Goal: Task Accomplishment & Management: Use online tool/utility

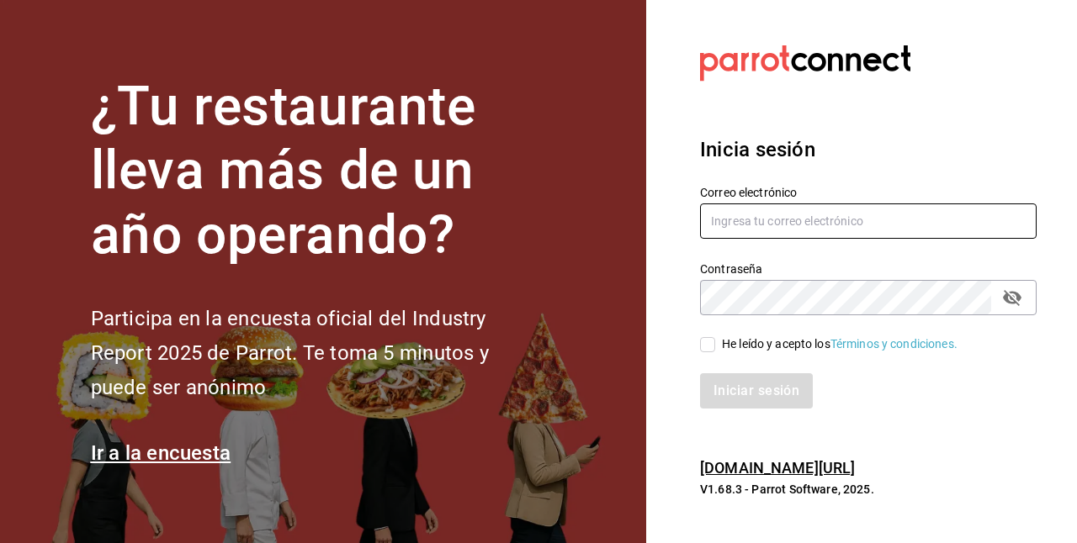
type input "[EMAIL_ADDRESS][DOMAIN_NAME]"
click at [715, 343] on span "He leído y acepto los Términos y condiciones." at bounding box center [836, 345] width 242 height 18
click at [715, 343] on input "He leído y acepto los Términos y condiciones." at bounding box center [707, 344] width 15 height 15
checkbox input "true"
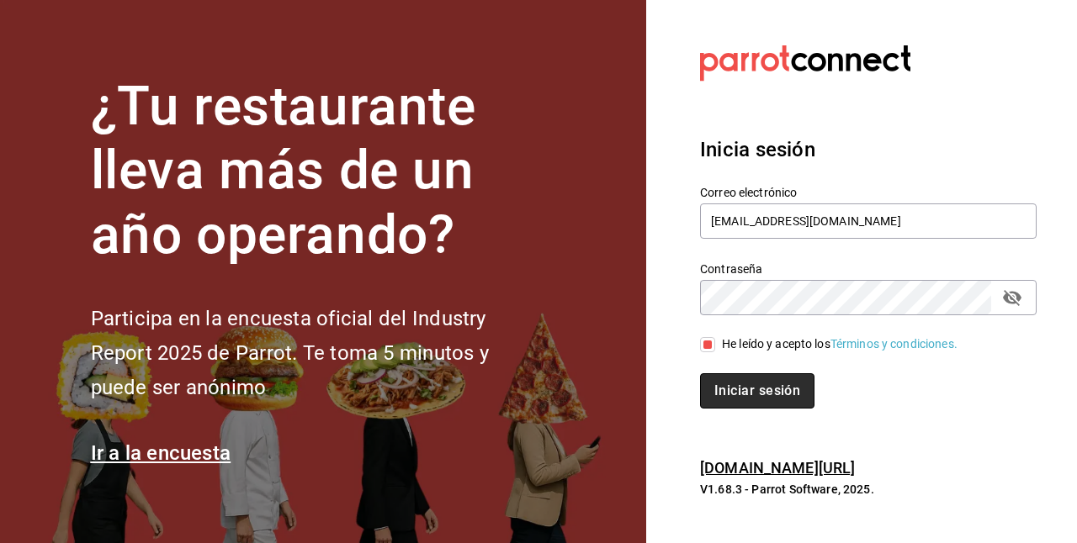
click at [721, 395] on button "Iniciar sesión" at bounding box center [757, 390] width 114 height 35
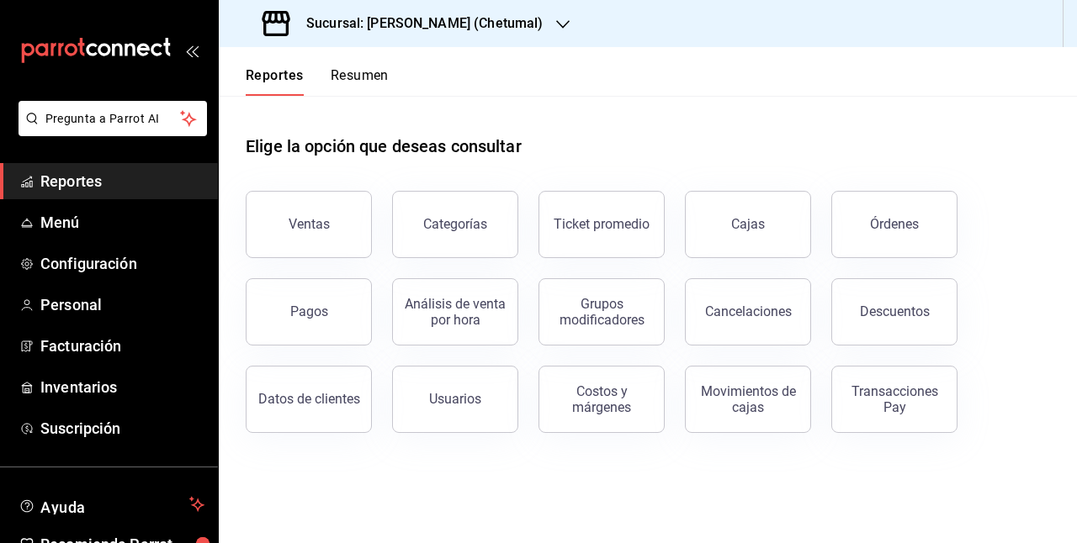
click at [888, 215] on button "Órdenes" at bounding box center [894, 224] width 126 height 67
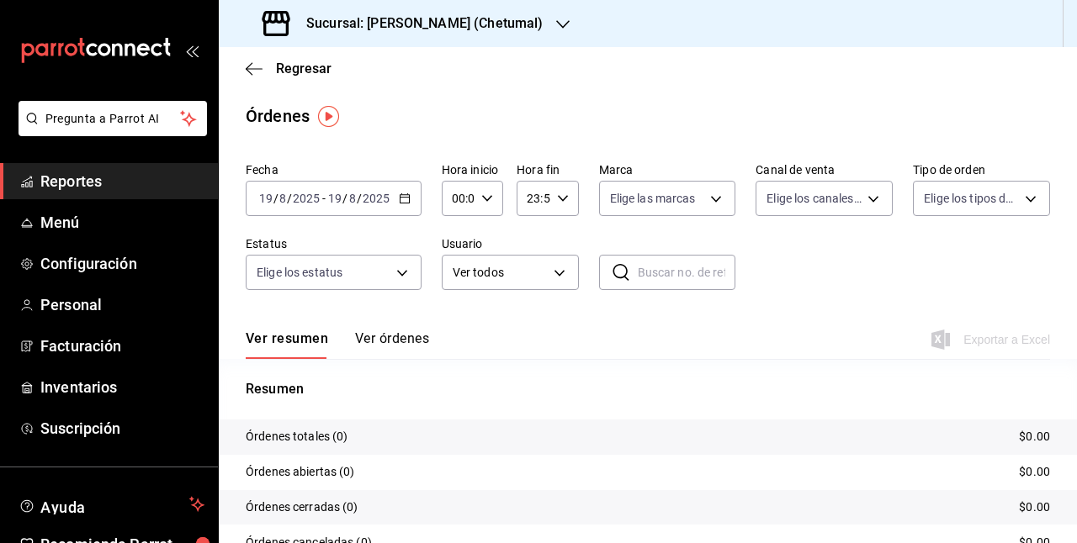
click at [402, 202] on icon "button" at bounding box center [405, 199] width 12 height 12
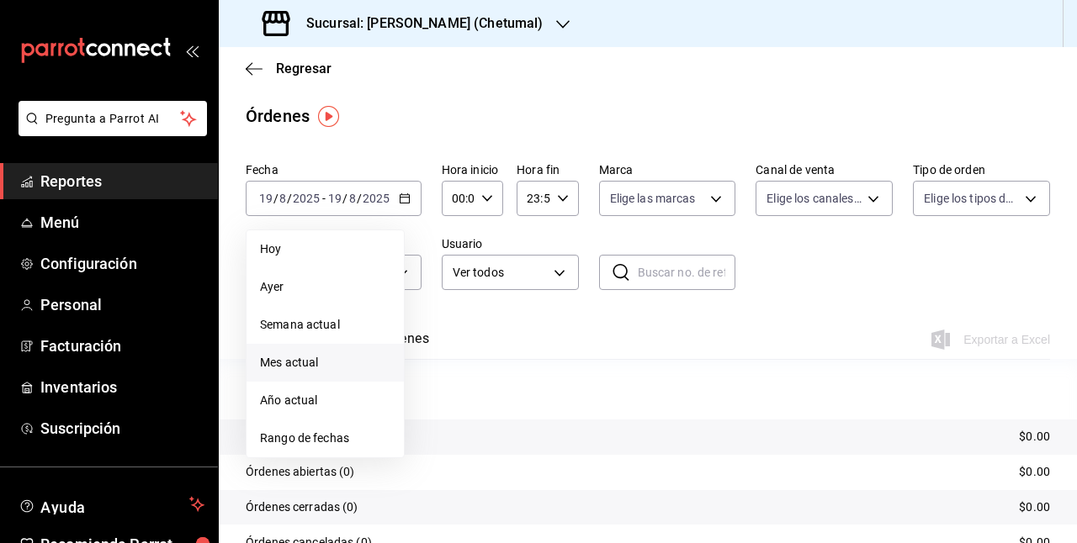
click at [304, 360] on span "Mes actual" at bounding box center [325, 363] width 130 height 18
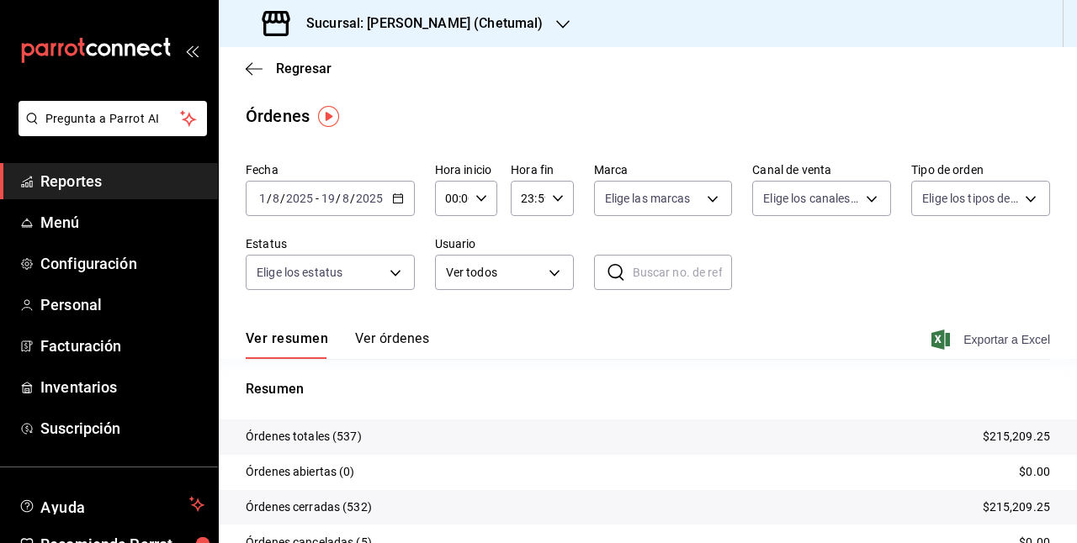
click at [967, 341] on span "Exportar a Excel" at bounding box center [991, 340] width 115 height 20
